Goal: Task Accomplishment & Management: Manage account settings

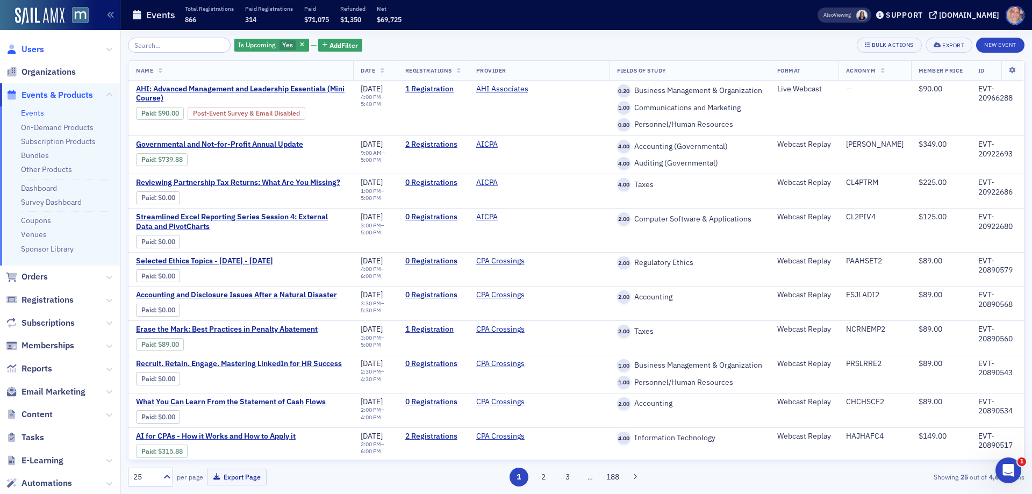
click at [33, 47] on span "Users" at bounding box center [33, 50] width 23 height 12
click at [151, 50] on input "search" at bounding box center [179, 45] width 103 height 15
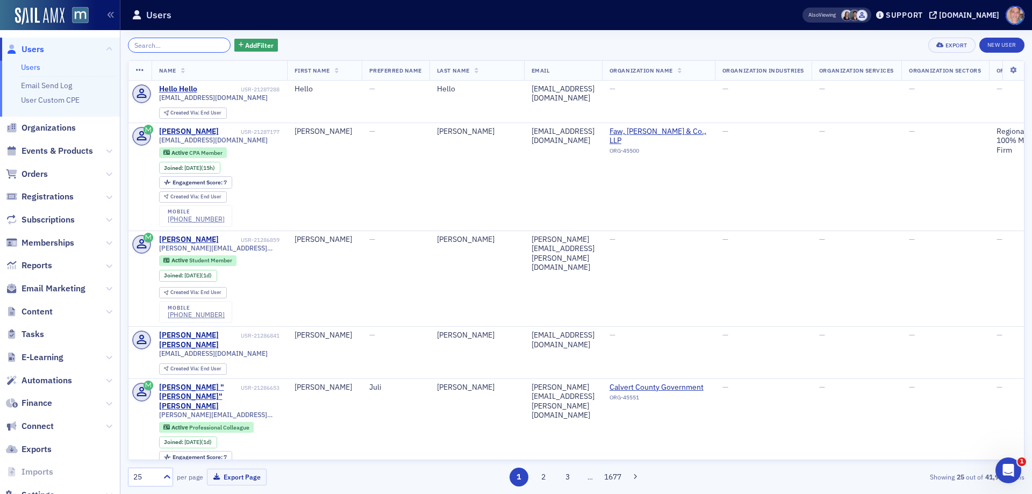
click at [137, 44] on input "search" at bounding box center [179, 45] width 103 height 15
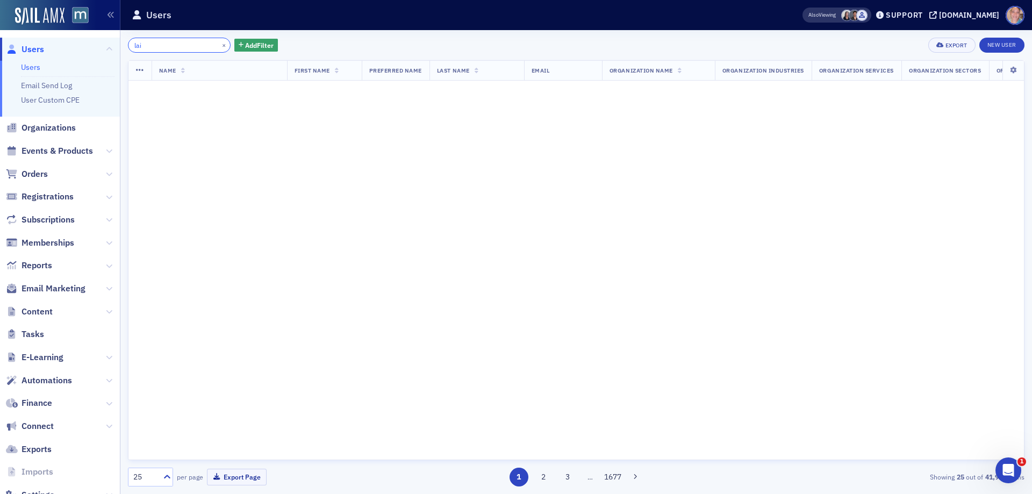
type input "lai"
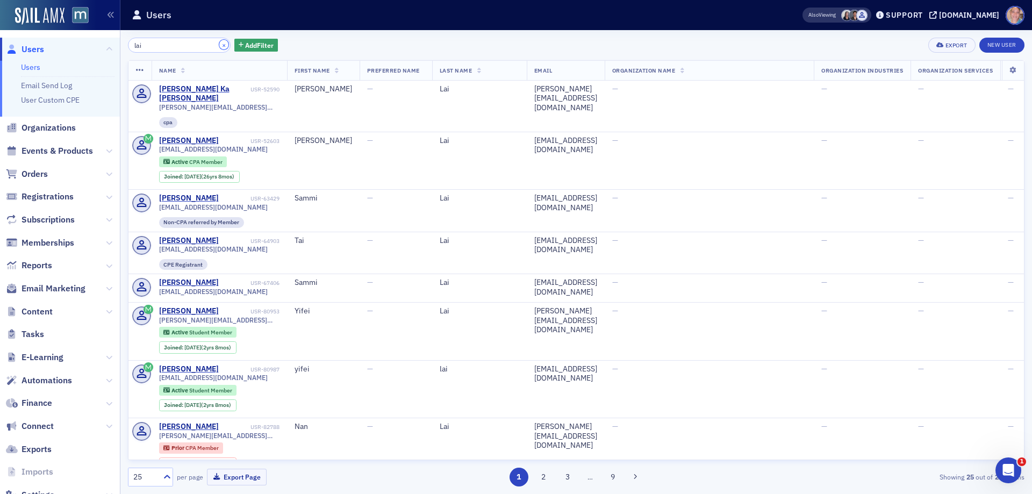
click at [219, 44] on button "×" at bounding box center [224, 45] width 10 height 10
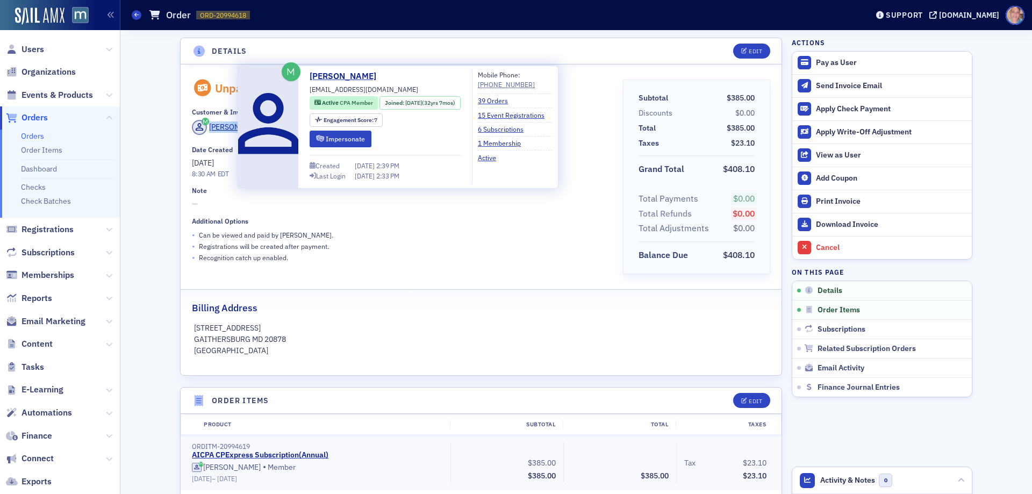
drag, startPoint x: 253, startPoint y: 126, endPoint x: 206, endPoint y: 131, distance: 47.0
click at [206, 131] on div "Hal Rubin" at bounding box center [400, 129] width 416 height 18
copy div "[PERSON_NAME]"
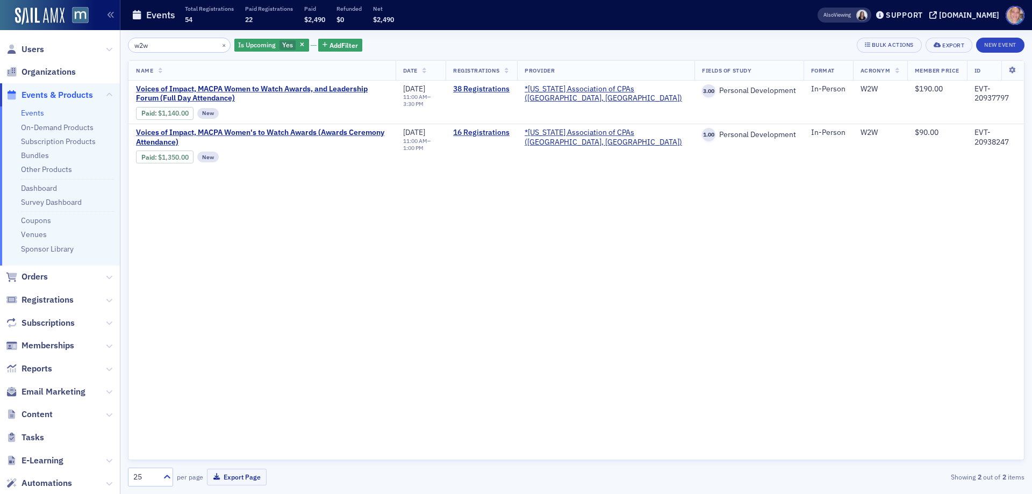
click at [36, 112] on link "Events" at bounding box center [32, 113] width 23 height 10
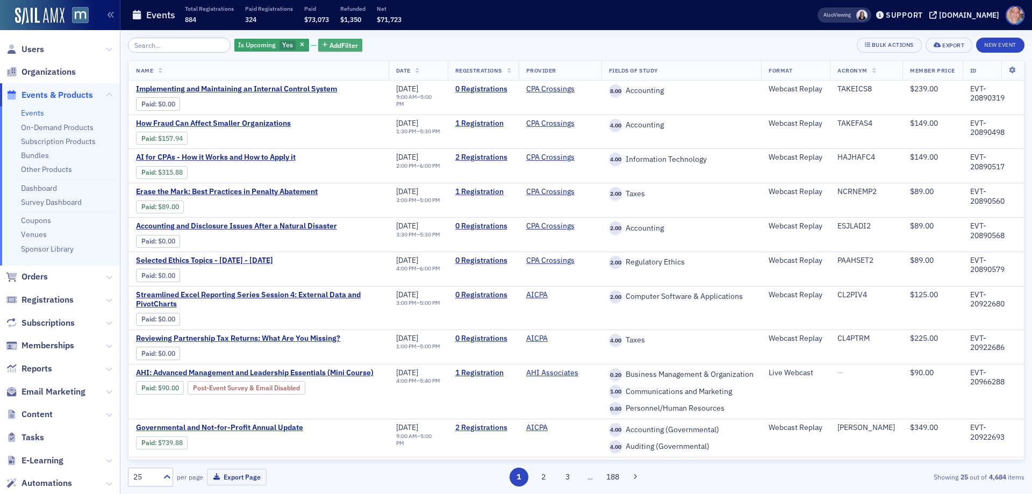
click at [330, 45] on span "Add Filter" at bounding box center [344, 45] width 28 height 10
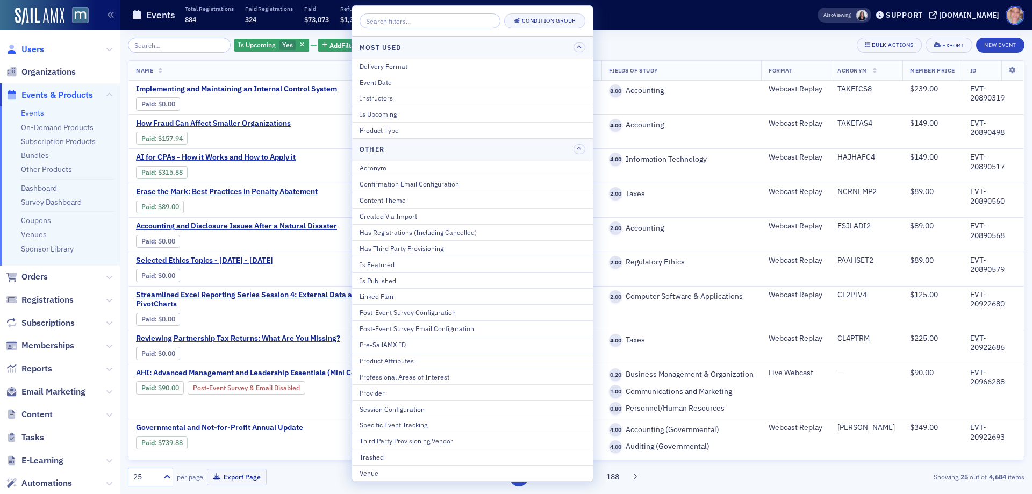
click at [35, 47] on span "Users" at bounding box center [33, 50] width 23 height 12
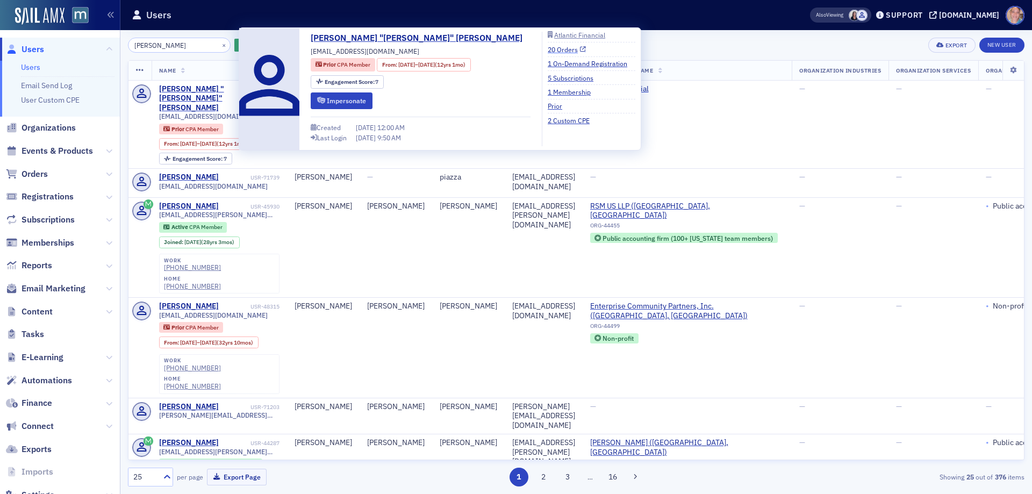
type input "Matt Piazza"
click at [548, 49] on link "20 Orders" at bounding box center [567, 50] width 38 height 10
click at [548, 75] on link "5 Subscriptions" at bounding box center [575, 78] width 54 height 10
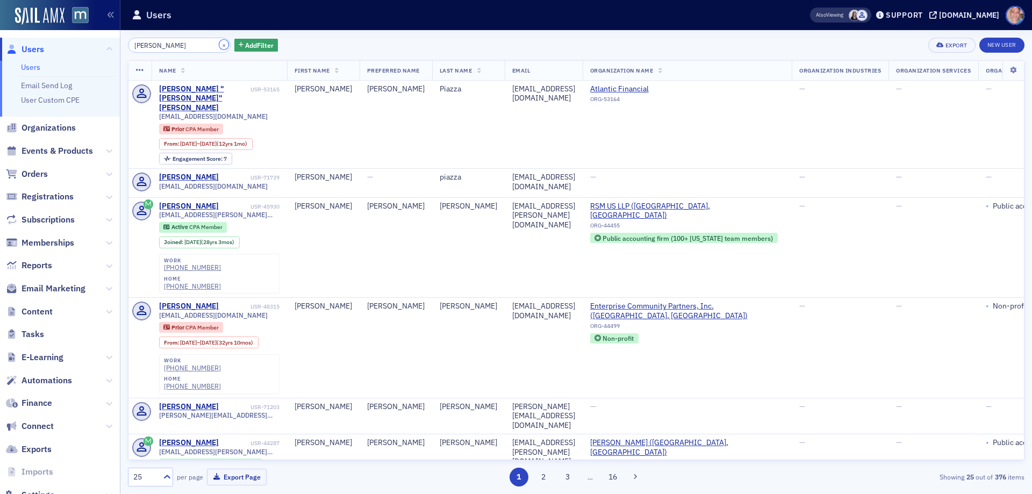
drag, startPoint x: 212, startPoint y: 45, endPoint x: 146, endPoint y: 40, distance: 66.4
click at [219, 45] on button "×" at bounding box center [224, 45] width 10 height 10
click at [146, 40] on input "search" at bounding box center [179, 45] width 103 height 15
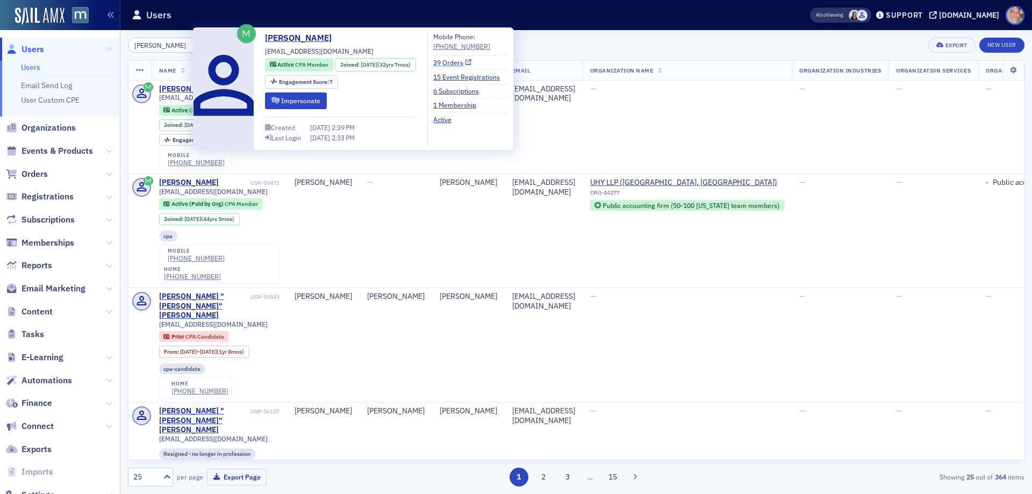
click at [461, 65] on link "39 Orders" at bounding box center [452, 63] width 38 height 10
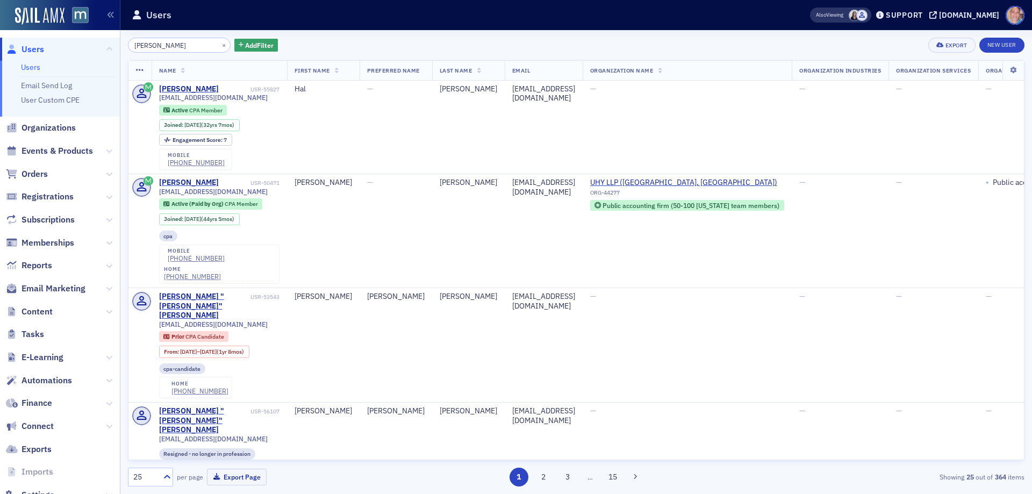
drag, startPoint x: 187, startPoint y: 54, endPoint x: 79, endPoint y: 45, distance: 107.9
click at [76, 48] on div "Users Users Email Send Log User Custom CPE Organizations Events & Products Orde…" at bounding box center [516, 247] width 1032 height 494
drag, startPoint x: 177, startPoint y: 43, endPoint x: 87, endPoint y: 43, distance: 90.3
click at [87, 43] on div "Users Users Email Send Log User Custom CPE Organizations Events & Products Orde…" at bounding box center [516, 247] width 1032 height 494
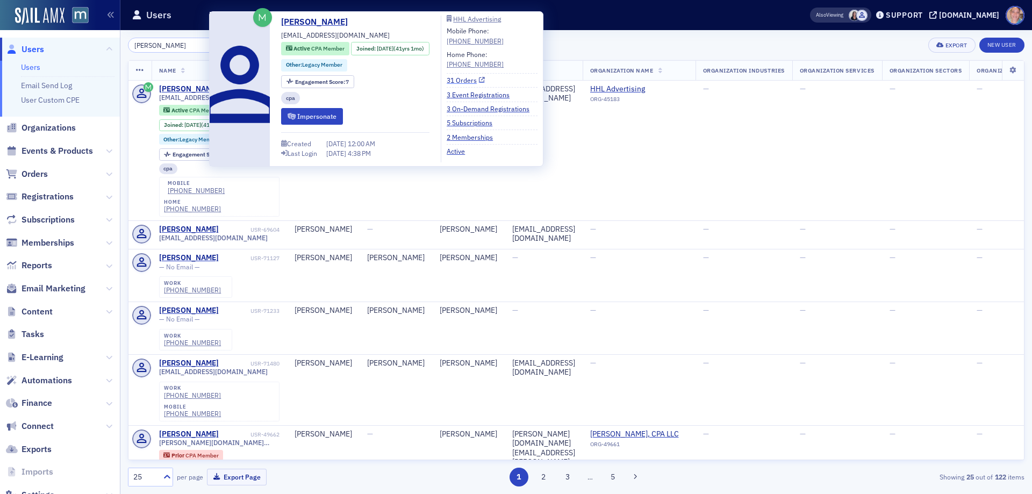
click at [475, 81] on link "31 Orders" at bounding box center [466, 80] width 38 height 10
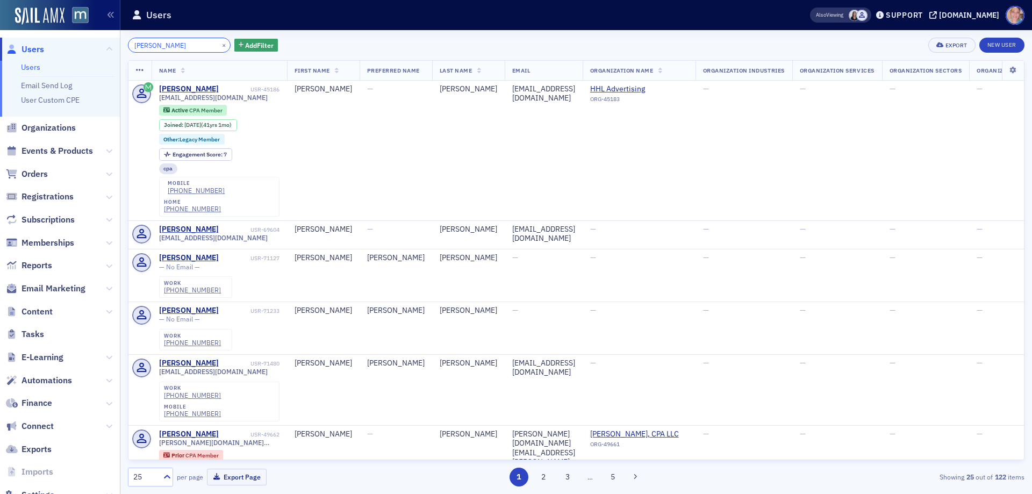
drag, startPoint x: 205, startPoint y: 44, endPoint x: 0, endPoint y: 61, distance: 206.2
click at [0, 61] on div "Users Users Email Send Log User Custom CPE Organizations Events & Products Orde…" at bounding box center [516, 247] width 1032 height 494
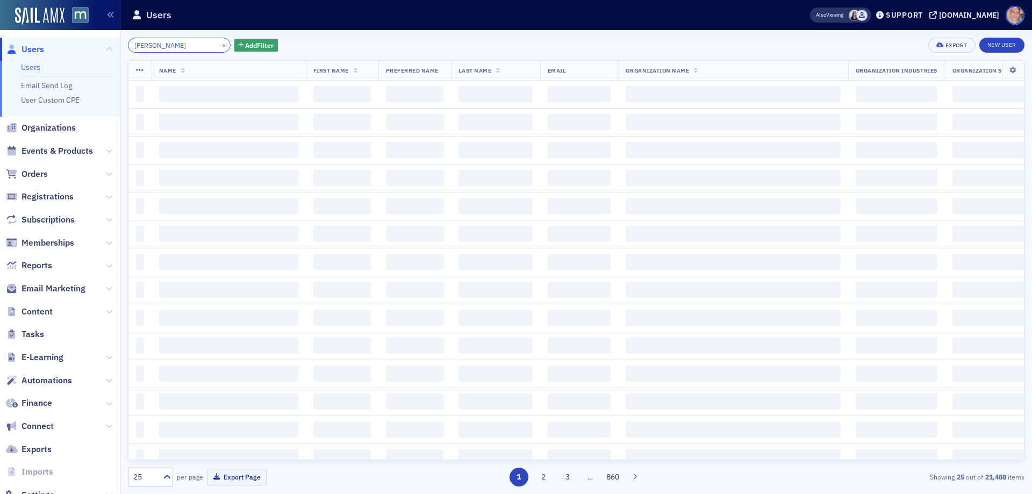
type input "dennis via"
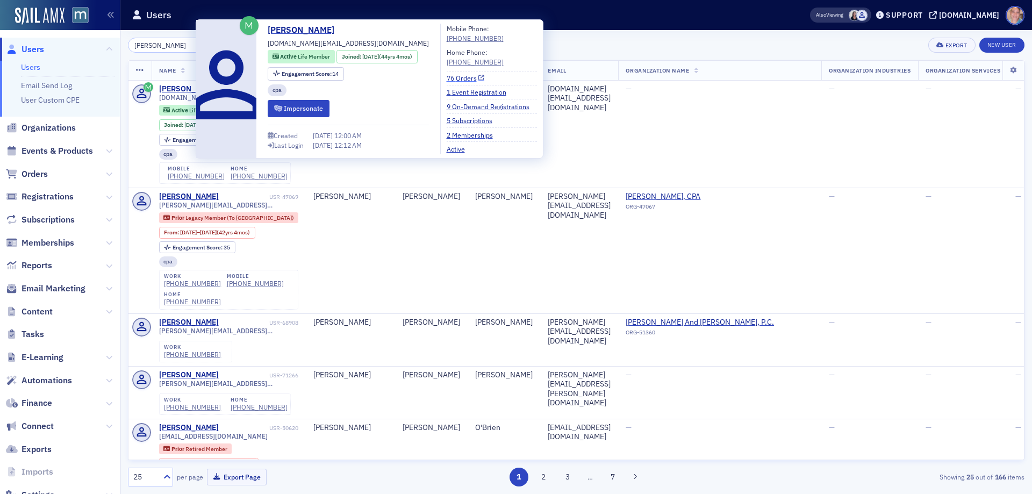
click at [463, 79] on link "76 Orders" at bounding box center [466, 78] width 38 height 10
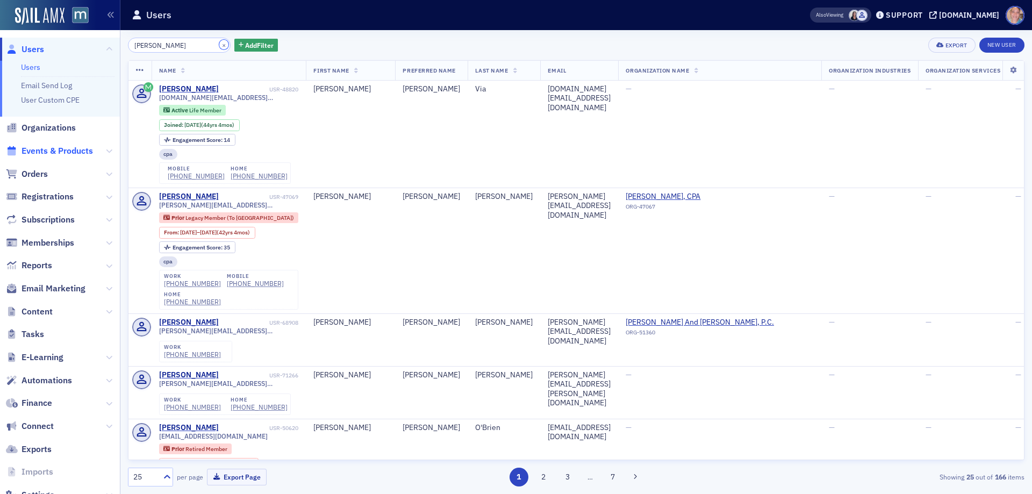
drag, startPoint x: 212, startPoint y: 46, endPoint x: 64, endPoint y: 147, distance: 179.6
click at [219, 46] on button "×" at bounding box center [224, 45] width 10 height 10
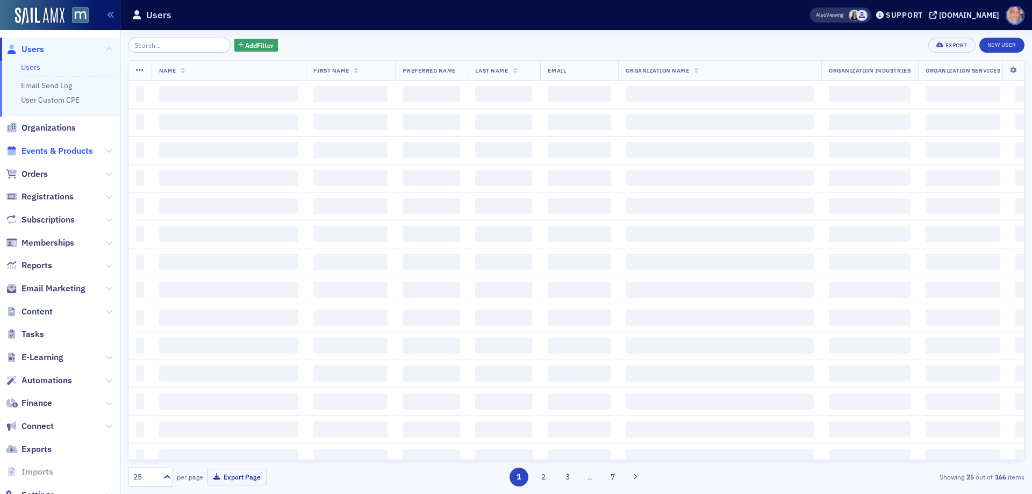
click at [61, 147] on span "Events & Products" at bounding box center [58, 151] width 72 height 12
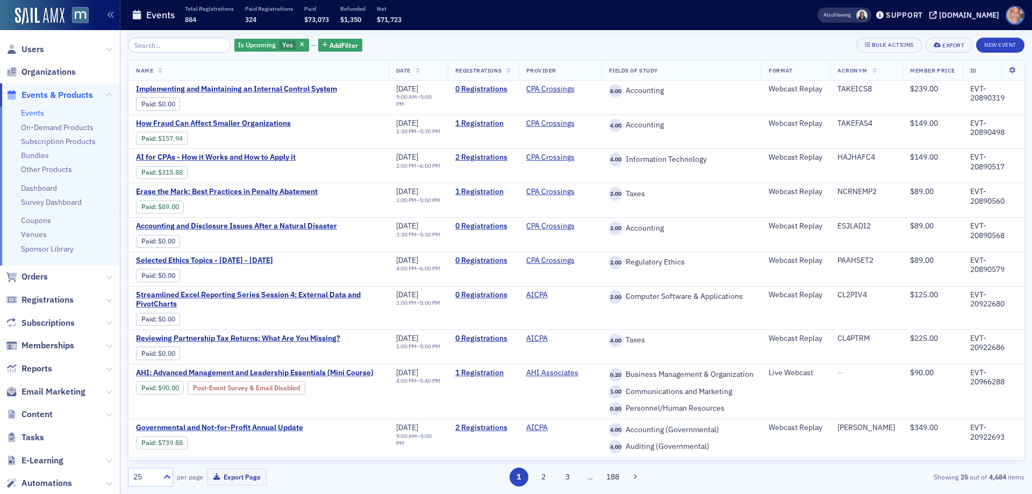
click at [162, 41] on input "search" at bounding box center [179, 45] width 103 height 15
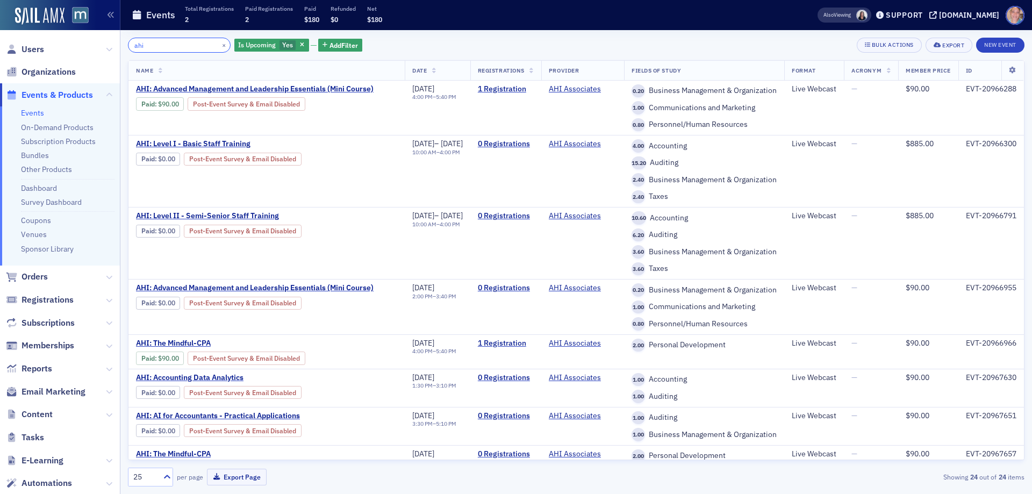
drag, startPoint x: 165, startPoint y: 45, endPoint x: 80, endPoint y: 52, distance: 85.2
click at [82, 52] on div "Users Organizations Events & Products Events On-Demand Products Subscription Pr…" at bounding box center [516, 247] width 1032 height 494
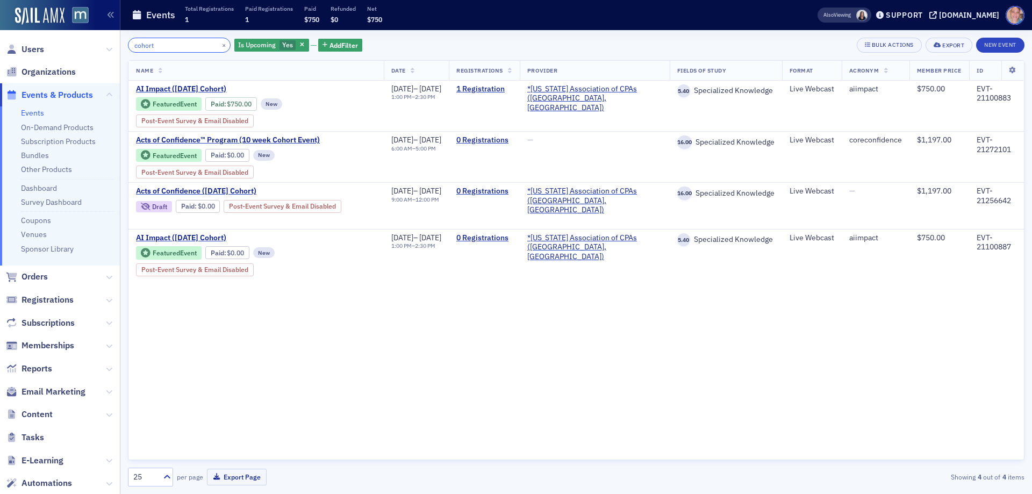
type input "cohort"
drag, startPoint x: 389, startPoint y: 236, endPoint x: 474, endPoint y: 234, distance: 85.5
click at [450, 234] on td "11/6/2025 – 11/20/2025 1:00 PM – 2:30 PM" at bounding box center [417, 254] width 66 height 51
click at [336, 269] on link "Event Page" at bounding box center [325, 270] width 41 height 8
click at [219, 47] on button "×" at bounding box center [224, 45] width 10 height 10
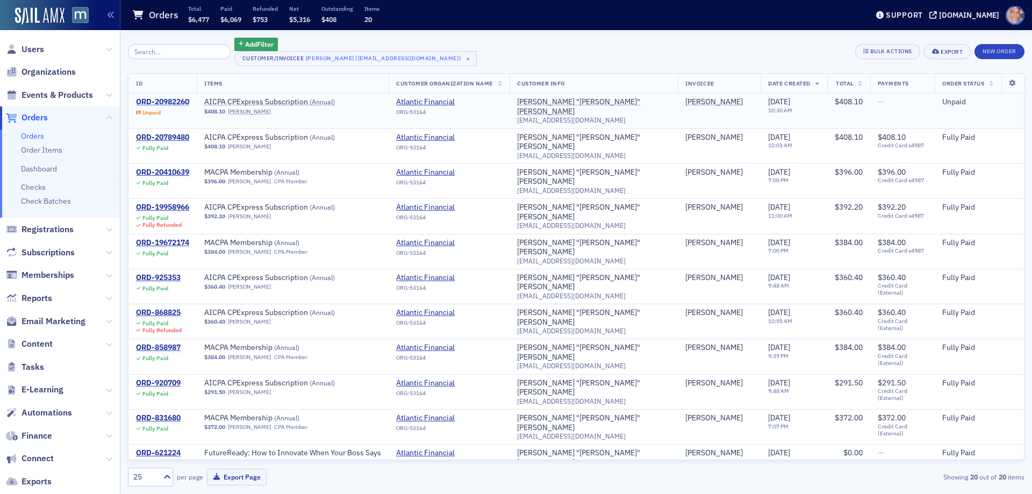
click at [163, 99] on div "ORD-20982260" at bounding box center [162, 102] width 53 height 10
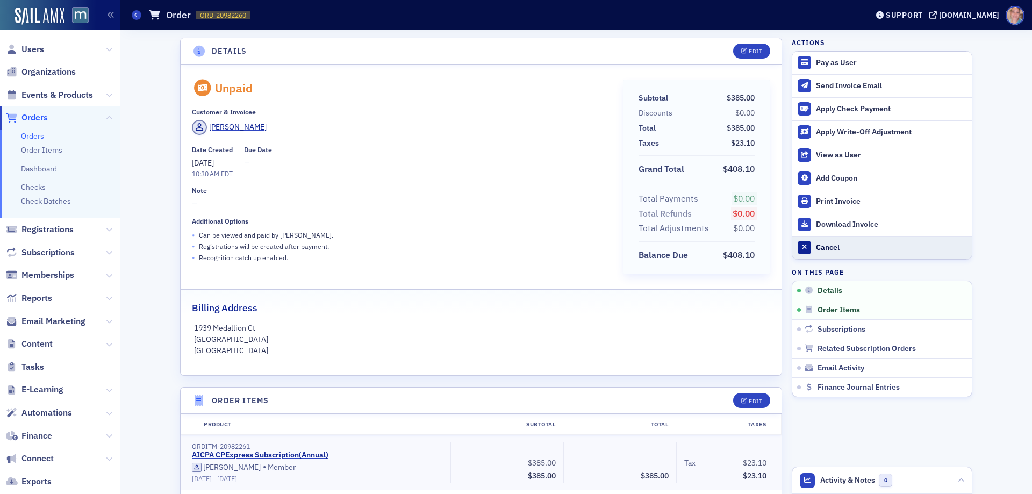
click at [816, 248] on div "Cancel" at bounding box center [891, 248] width 151 height 10
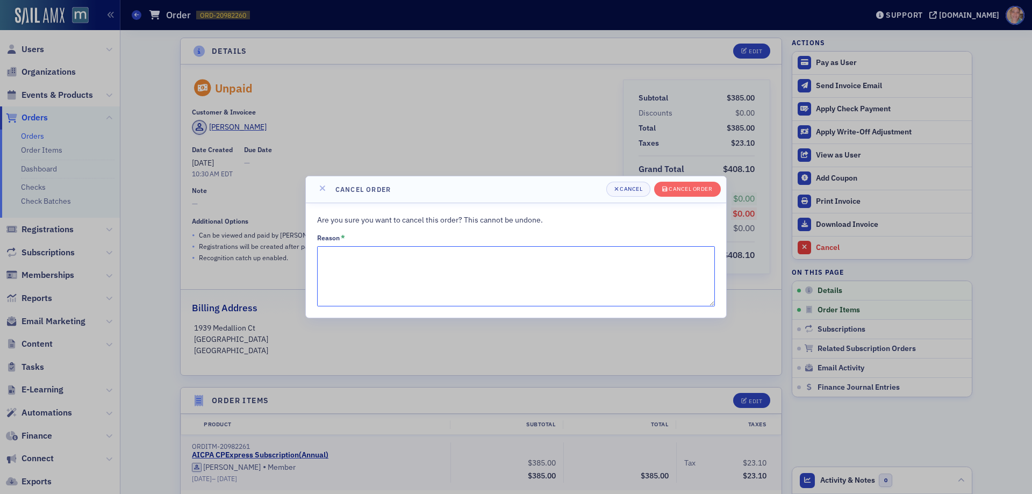
click at [365, 262] on textarea "Reason *" at bounding box center [516, 276] width 398 height 60
drag, startPoint x: 534, startPoint y: 254, endPoint x: 311, endPoint y: 253, distance: 223.2
click at [311, 253] on div "Are you sure you want to cancel this order? This cannot be undone. Reason * Con…" at bounding box center [516, 260] width 420 height 115
type textarea "Contacted member regarding non-payment on 8/12."
click at [700, 189] on div "Cancel order" at bounding box center [691, 189] width 44 height 6
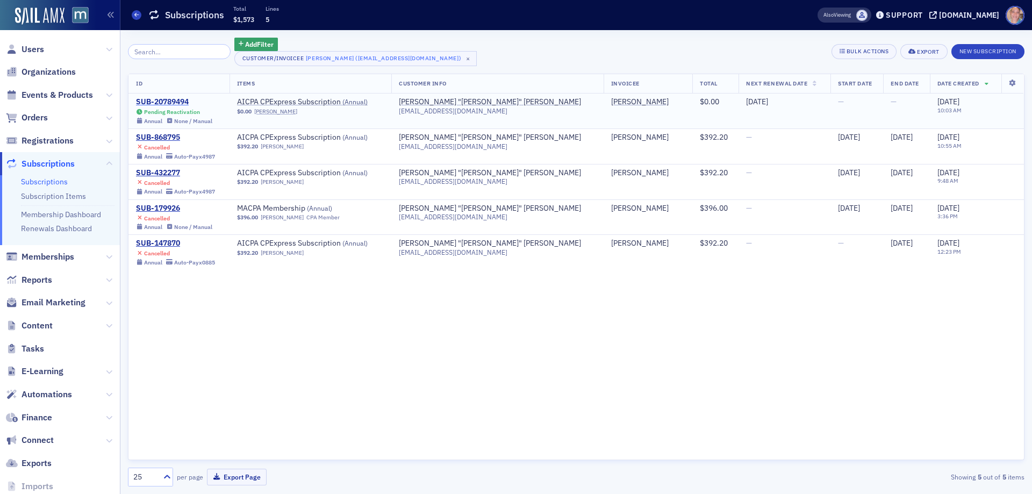
click at [145, 102] on div "SUB-20789494" at bounding box center [174, 102] width 76 height 10
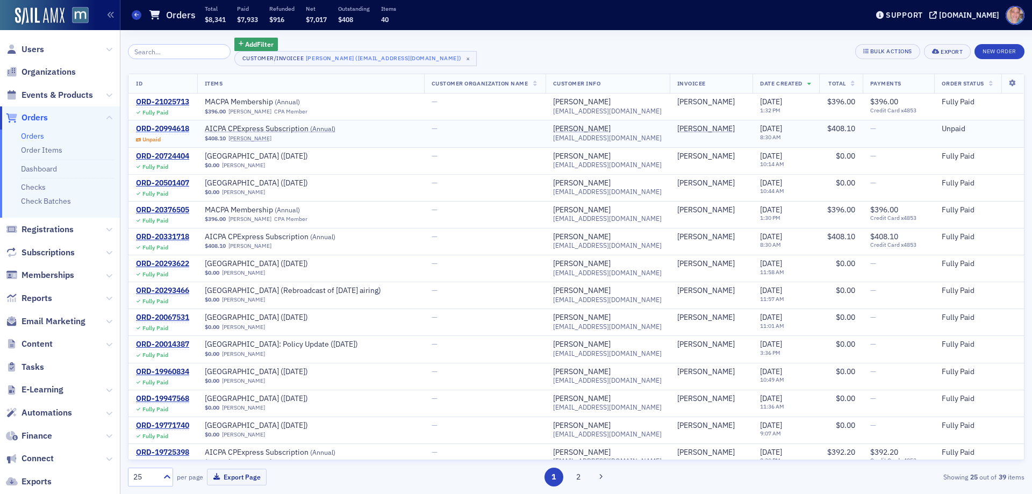
click at [168, 129] on div "ORD-20994618" at bounding box center [162, 129] width 53 height 10
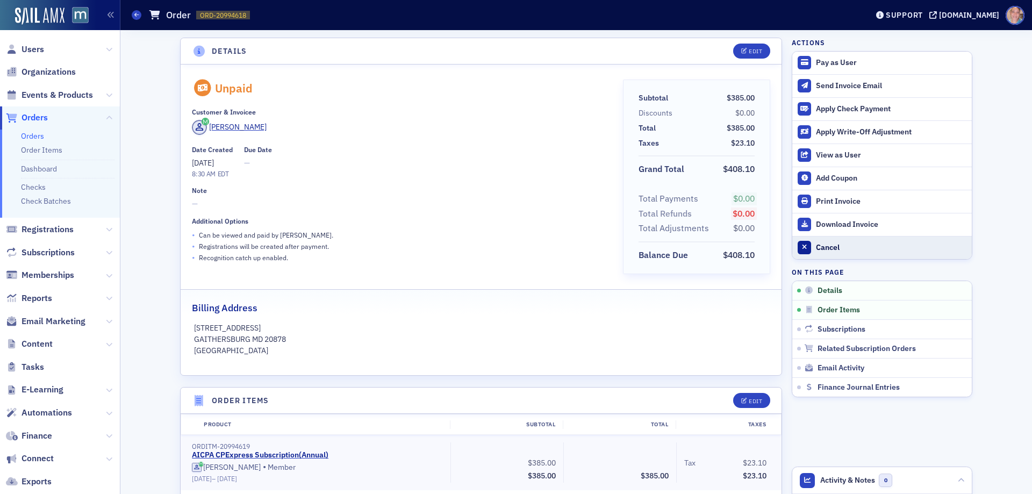
click at [821, 248] on div "Cancel" at bounding box center [891, 248] width 151 height 10
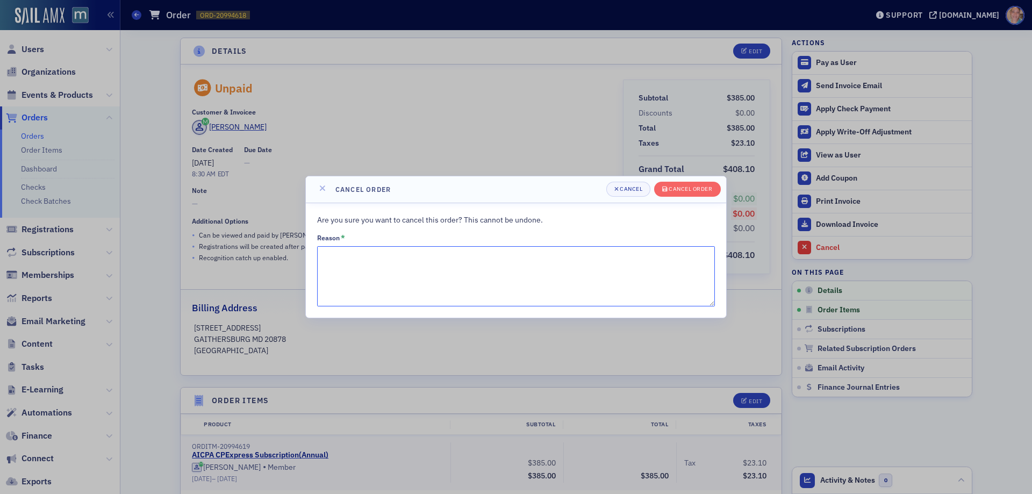
click at [460, 261] on textarea "Reason *" at bounding box center [516, 276] width 398 height 60
paste textarea "Hal Rubin"
drag, startPoint x: 343, startPoint y: 257, endPoint x: 375, endPoint y: 263, distance: 32.9
click at [345, 258] on textarea "Hal Rubin" at bounding box center [516, 276] width 398 height 60
drag, startPoint x: 376, startPoint y: 262, endPoint x: 294, endPoint y: 260, distance: 82.3
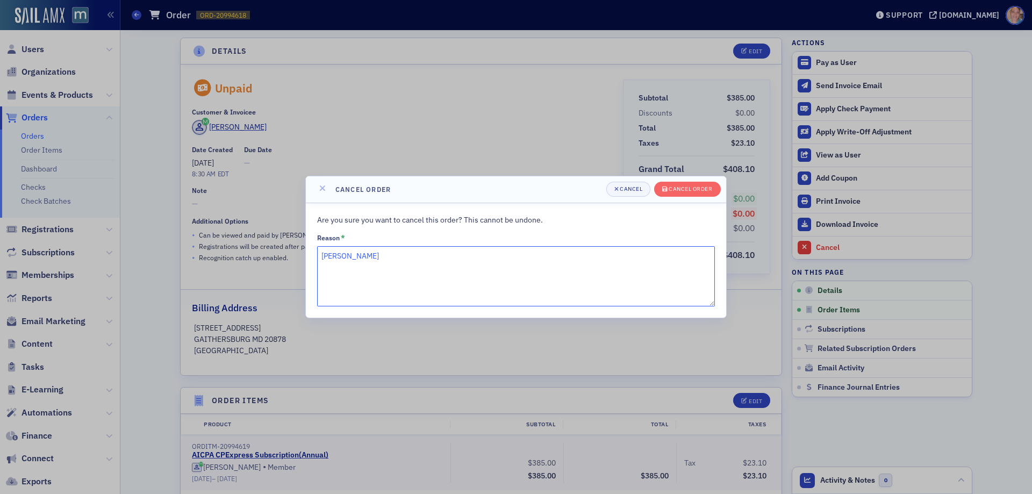
click at [294, 260] on div "Cancel order Cancel Cancel order Are you sure you want to cancel this order? Th…" at bounding box center [516, 247] width 1032 height 494
type textarea "Contacted member about non-payment on 8/12."
click at [512, 258] on textarea "Contacted member about non-payment on 8/12." at bounding box center [516, 276] width 398 height 60
click at [683, 187] on div "Cancel order" at bounding box center [691, 189] width 44 height 6
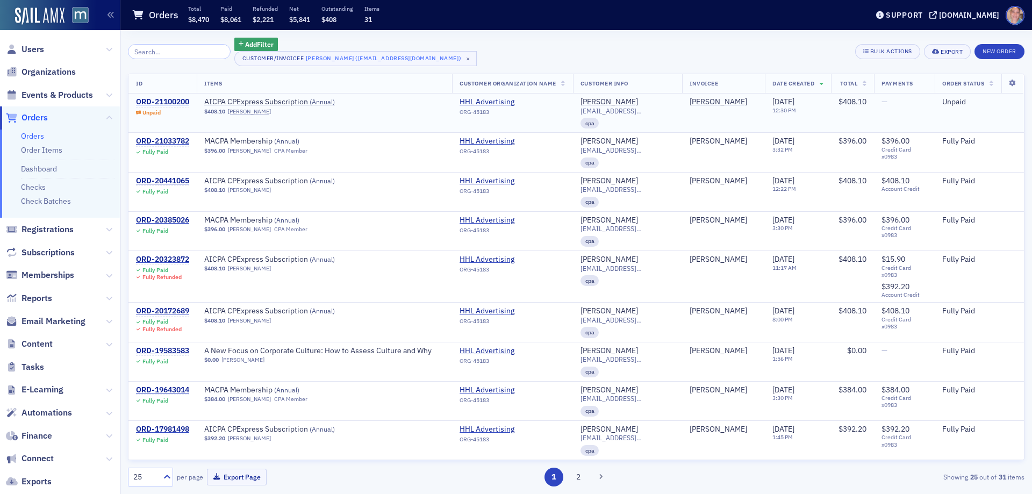
click at [162, 101] on div "ORD-21100200" at bounding box center [162, 102] width 53 height 10
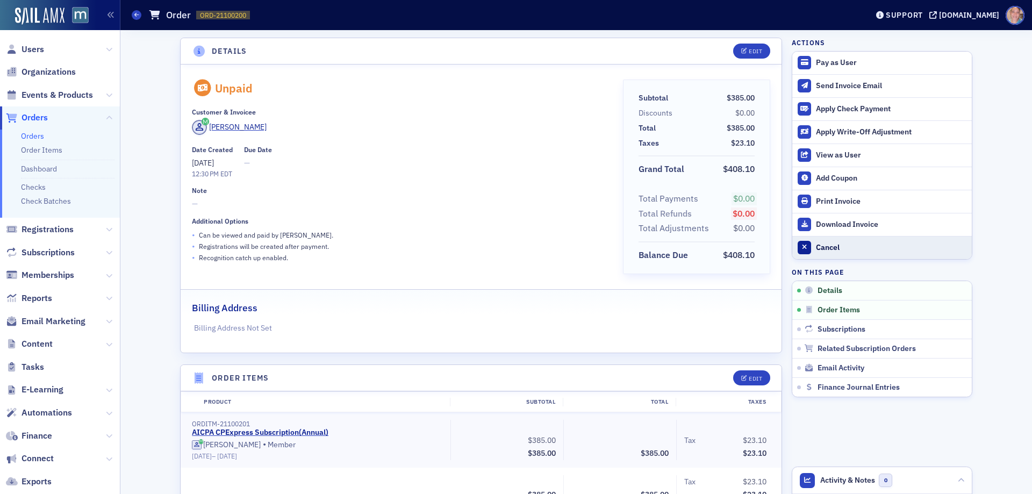
click at [816, 244] on div "Cancel" at bounding box center [891, 248] width 151 height 10
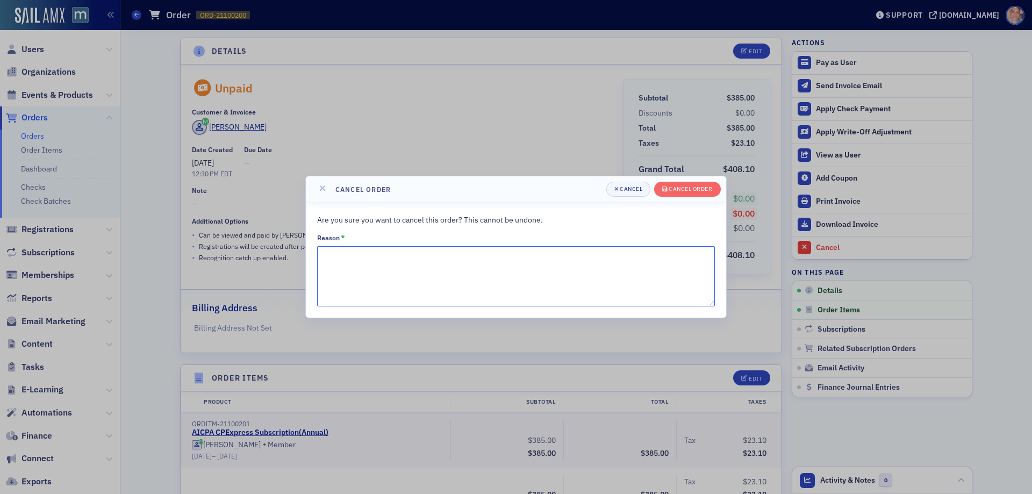
click at [375, 277] on textarea "Reason *" at bounding box center [516, 276] width 398 height 60
type textarea "Contacted member about non-payment on 8/12."
click at [689, 186] on div "Cancel order" at bounding box center [691, 189] width 44 height 6
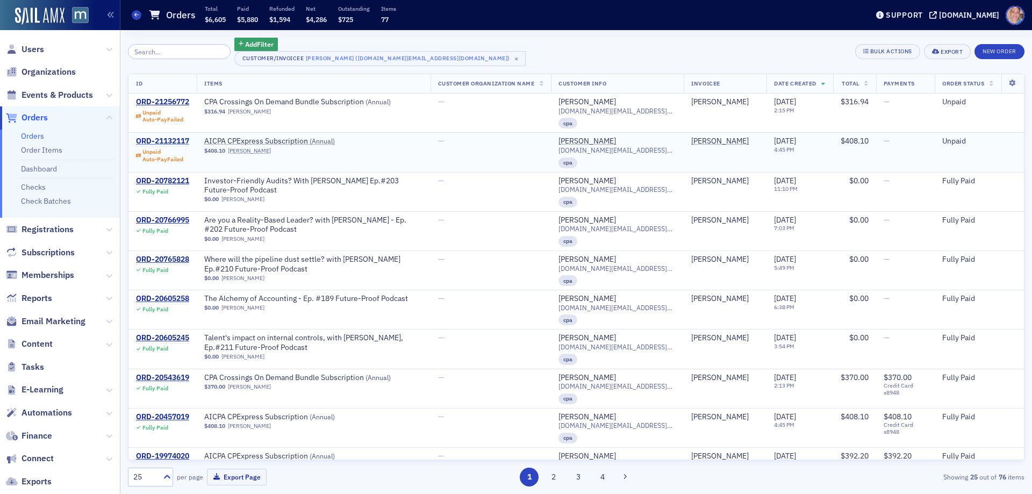
click at [168, 140] on div "ORD-21132117" at bounding box center [162, 142] width 53 height 10
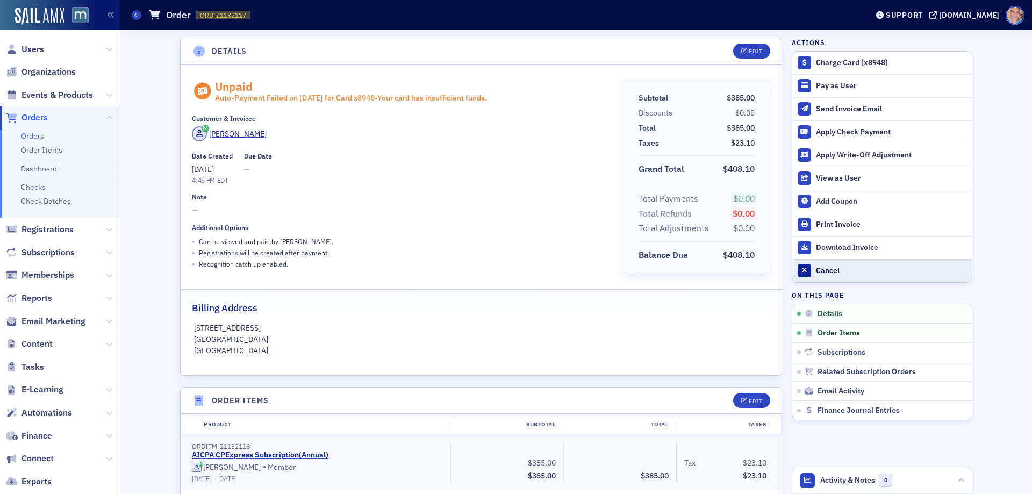
click at [832, 270] on div "Cancel" at bounding box center [891, 271] width 151 height 10
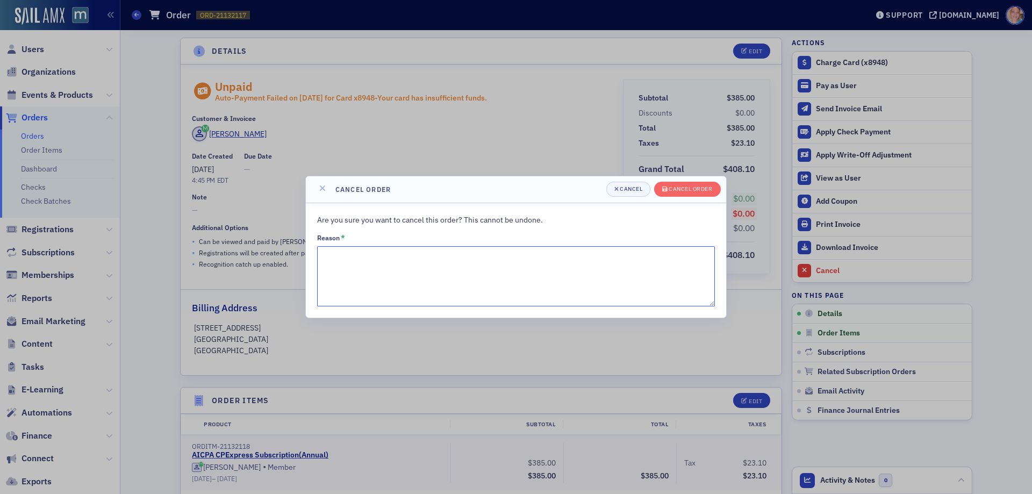
click at [369, 261] on textarea "Reason *" at bounding box center [516, 276] width 398 height 60
